Goal: Find specific page/section: Find specific page/section

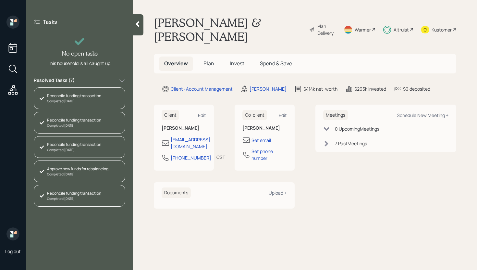
scroll to position [46, 0]
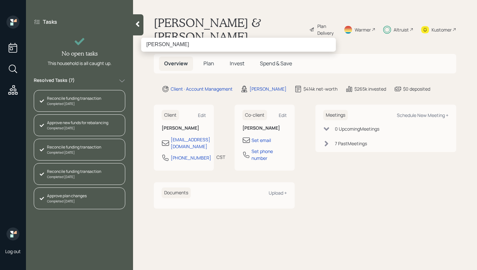
click at [161, 44] on input "Elizabeth Watson" at bounding box center [238, 45] width 195 height 14
click at [190, 47] on input "Elizabeth Watson" at bounding box center [238, 45] width 195 height 14
click at [159, 46] on input "Elizabeth Watson" at bounding box center [238, 45] width 195 height 14
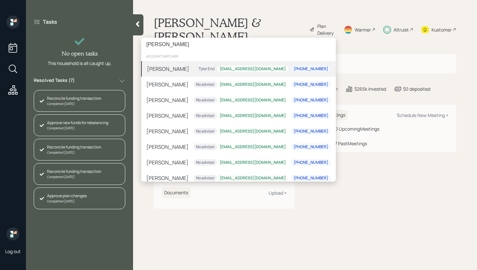
scroll to position [0, 0]
click at [149, 46] on input "L Watson" at bounding box center [238, 45] width 195 height 14
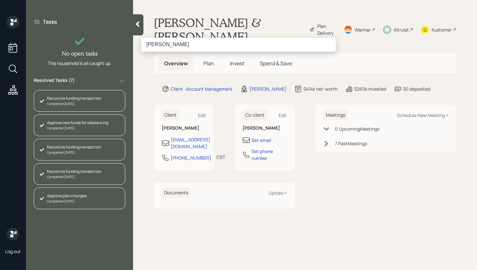
click at [152, 46] on input "Liz Watson" at bounding box center [238, 45] width 195 height 14
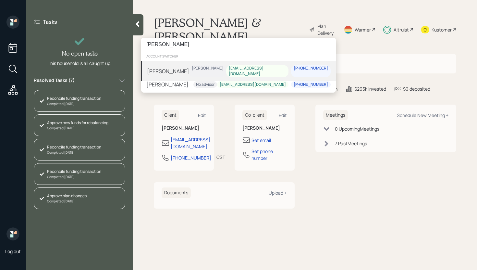
type input "[PERSON_NAME]"
click at [180, 71] on div "Lisa Watson Eric Schwartz lisacook18@gmail.com 207-650-6679" at bounding box center [238, 71] width 195 height 20
